Goal: Check status: Check status

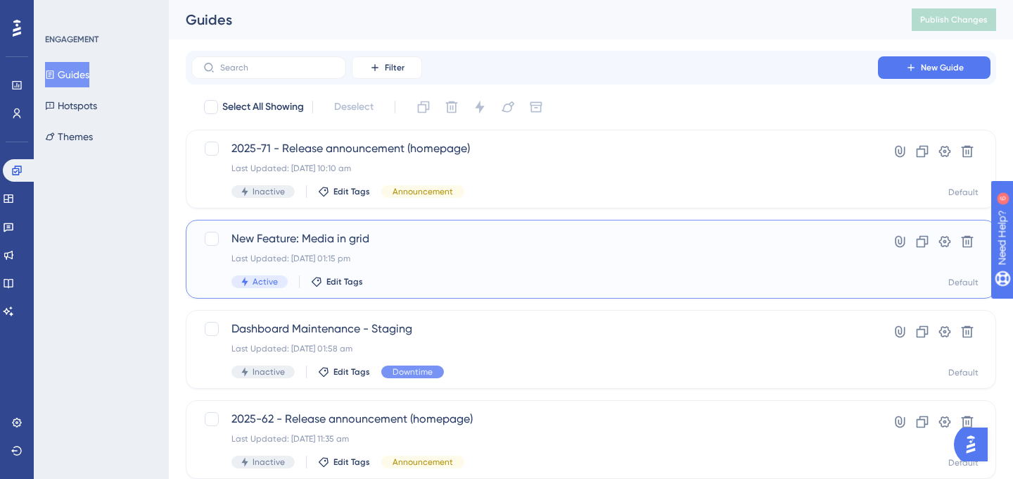
click at [446, 277] on div "Active Edit Tags" at bounding box center [535, 281] width 607 height 13
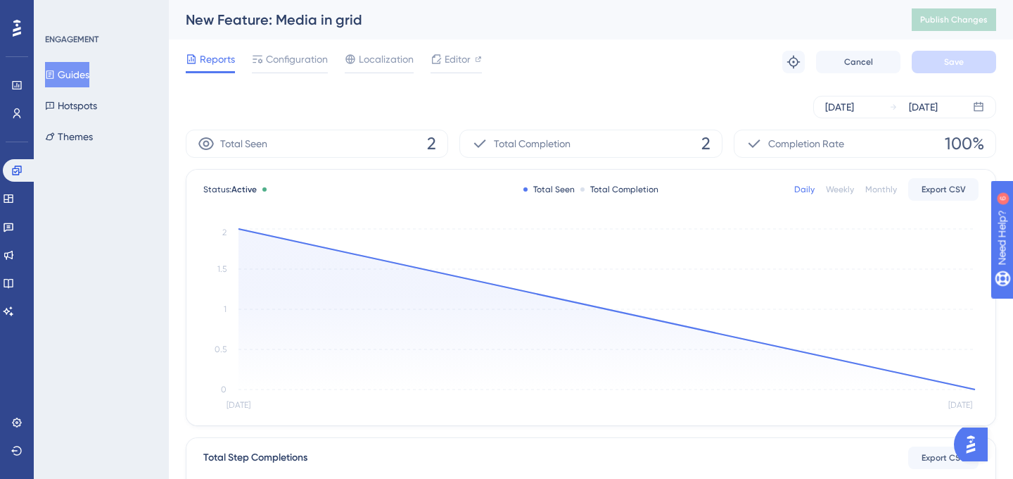
click at [236, 224] on div "Status: Active Total Seen Total Completion Daily Weekly Monthly Export CSV Sep …" at bounding box center [591, 297] width 809 height 255
click at [240, 232] on circle at bounding box center [238, 228] width 11 height 11
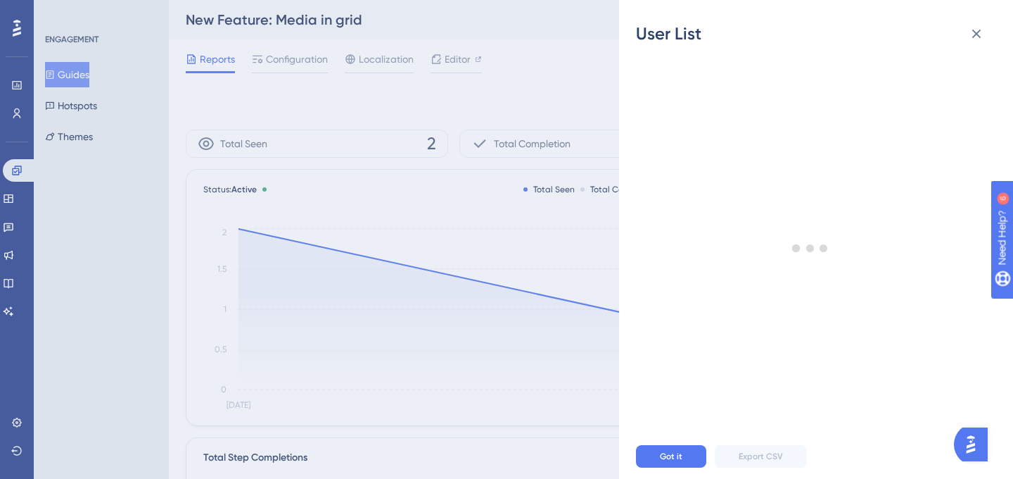
click at [178, 247] on div "User List Got it Export CSV" at bounding box center [506, 239] width 1013 height 479
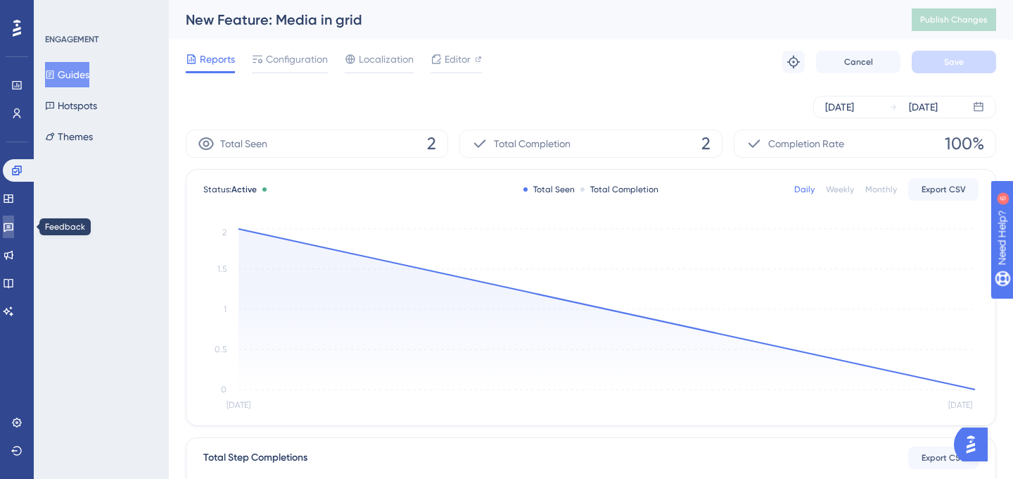
click at [13, 230] on icon at bounding box center [9, 227] width 10 height 9
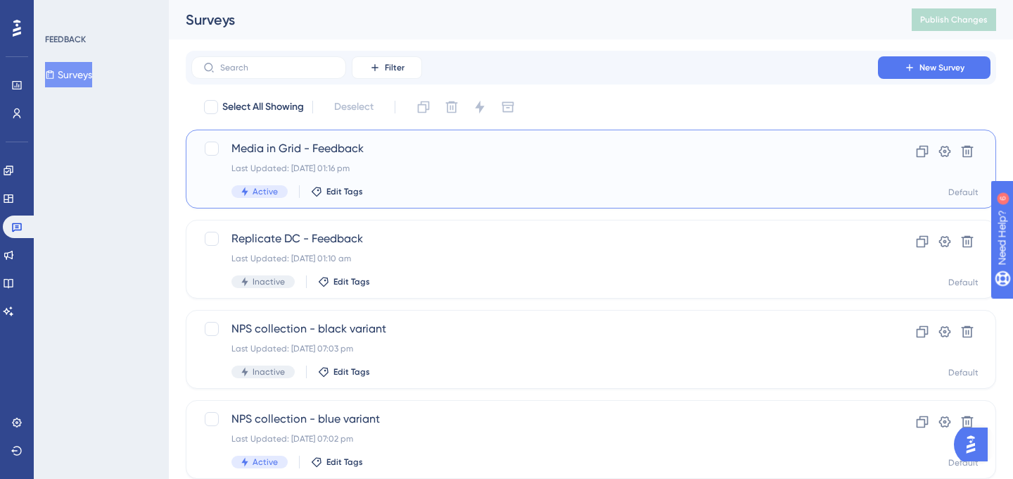
click at [315, 170] on div "Last Updated: [DATE] 01:16 pm" at bounding box center [535, 168] width 607 height 11
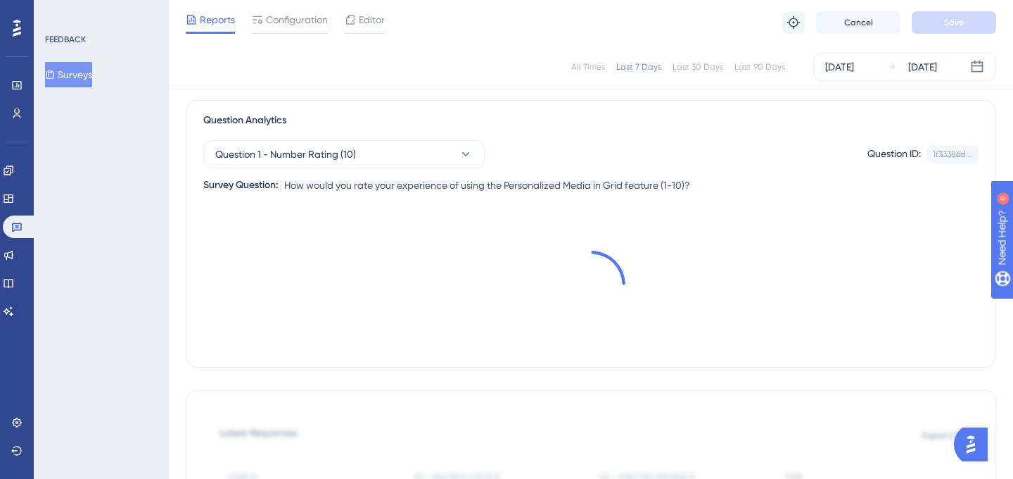
scroll to position [41, 0]
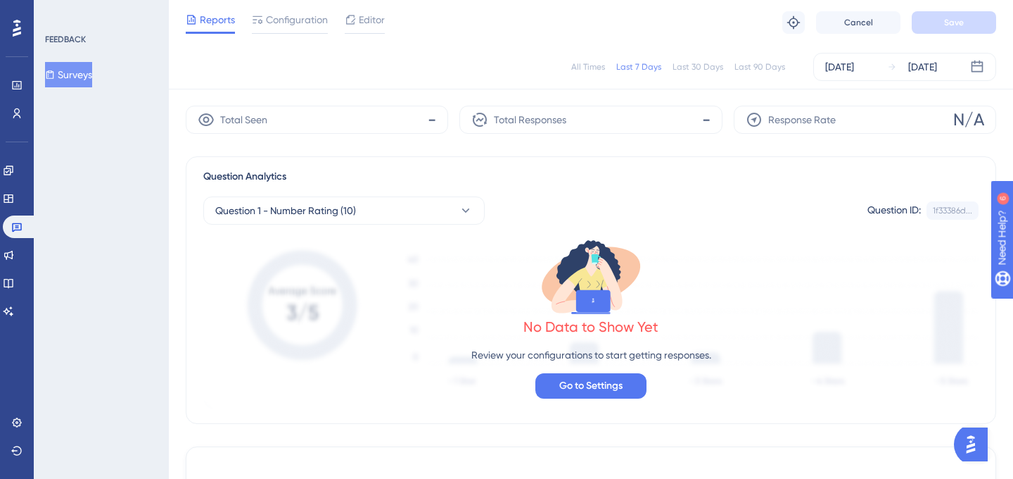
click at [372, 110] on div "Total Seen -" at bounding box center [317, 120] width 263 height 28
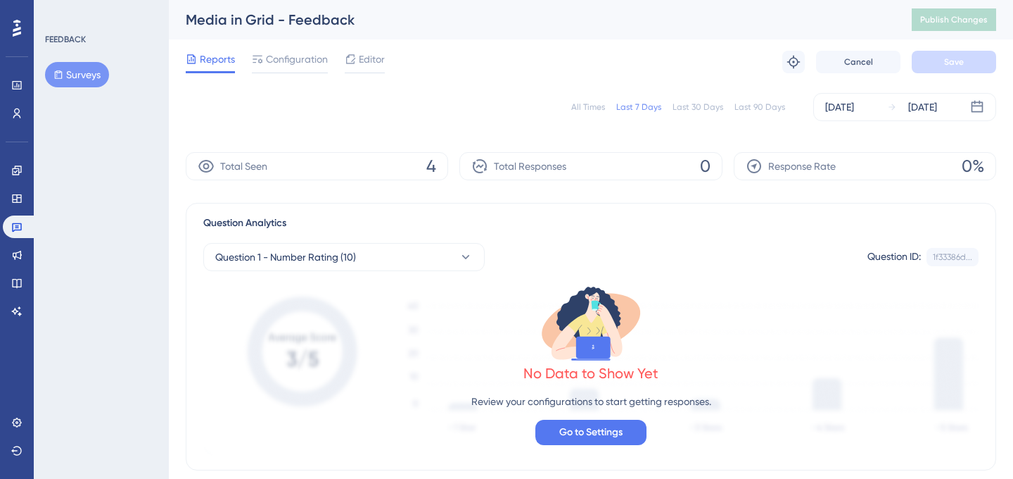
click at [207, 163] on icon at bounding box center [205, 166] width 15 height 13
click at [257, 163] on span "Total Seen" at bounding box center [243, 166] width 47 height 17
click at [386, 175] on div "Total Seen 4" at bounding box center [317, 166] width 263 height 28
click at [417, 171] on div "Total Seen 4" at bounding box center [317, 166] width 263 height 28
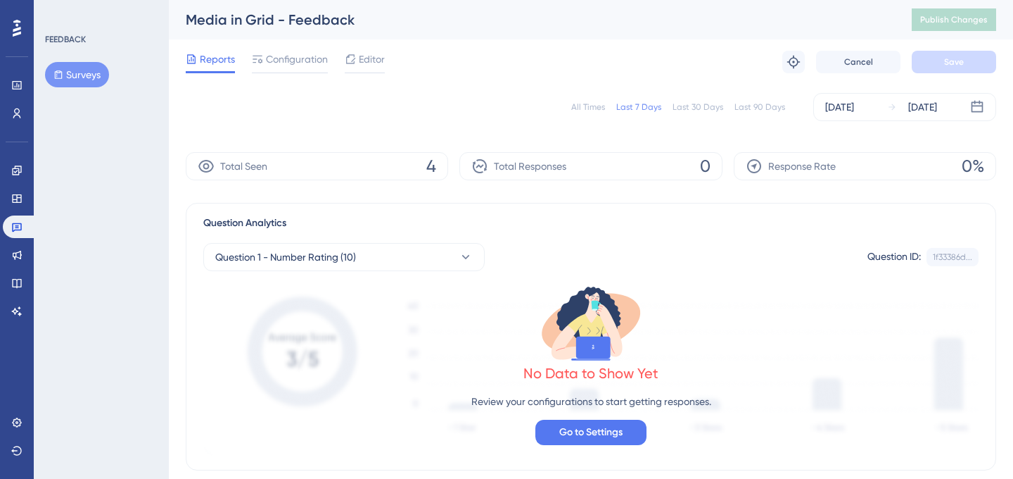
click at [422, 171] on div "Total Seen 4" at bounding box center [317, 166] width 263 height 28
click at [443, 175] on div "Total Seen 4" at bounding box center [317, 166] width 263 height 28
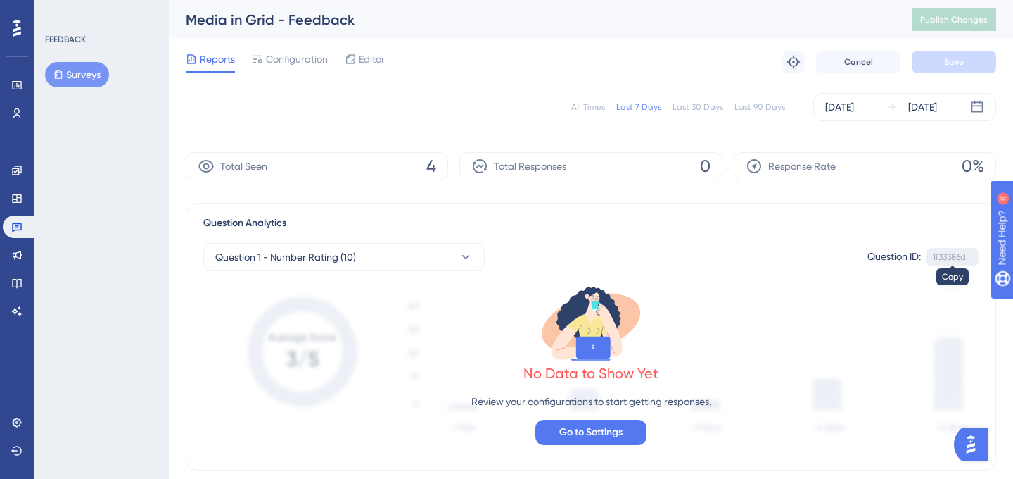
click at [955, 261] on div "1f33386d..." at bounding box center [952, 256] width 39 height 11
click at [603, 431] on span "Go to Settings" at bounding box center [591, 432] width 63 height 17
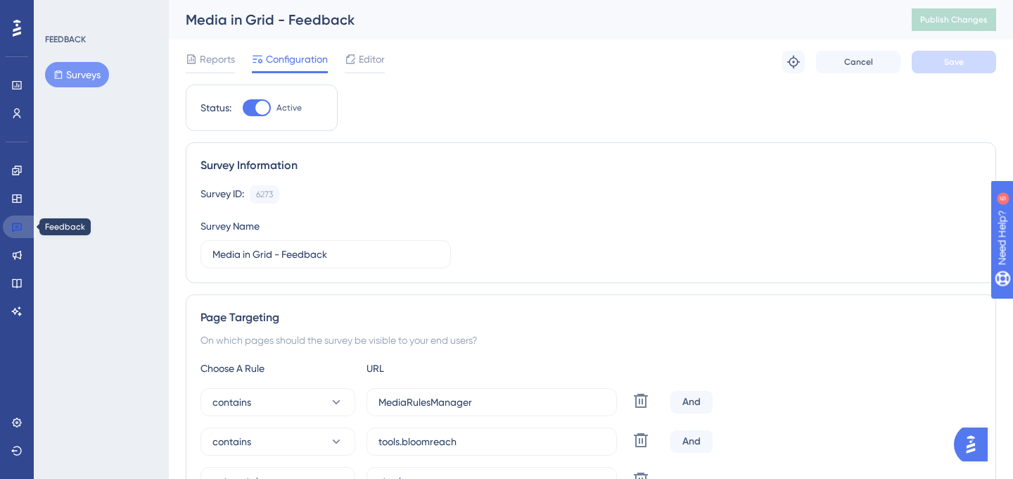
click at [21, 221] on icon at bounding box center [16, 226] width 11 height 11
